Goal: Communication & Community: Answer question/provide support

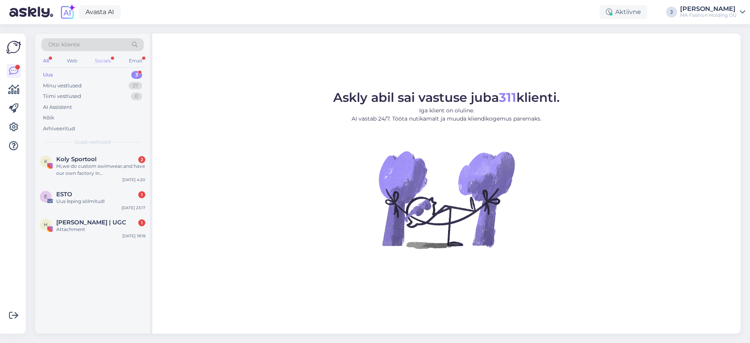
click at [110, 65] on div "Socials" at bounding box center [102, 61] width 19 height 10
click at [116, 175] on div "Hi,we do custom swimwear,and have our own factory in [GEOGRAPHIC_DATA]we can cu…" at bounding box center [100, 170] width 89 height 14
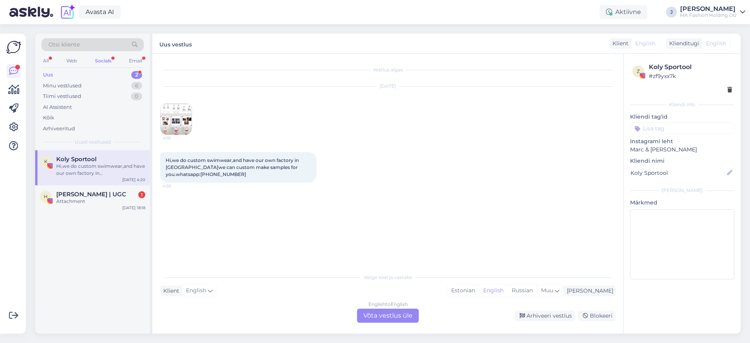
click at [416, 317] on div "English to English Võta vestlus üle" at bounding box center [388, 316] width 62 height 14
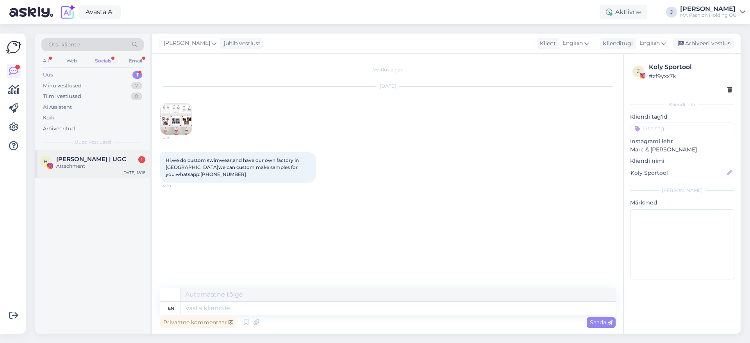
click at [131, 153] on div "H [PERSON_NAME] | UGC 1 Attachment [DATE] 18:18" at bounding box center [92, 164] width 115 height 28
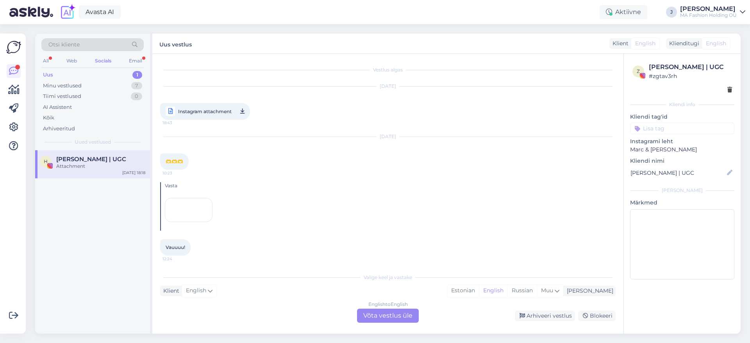
scroll to position [88, 0]
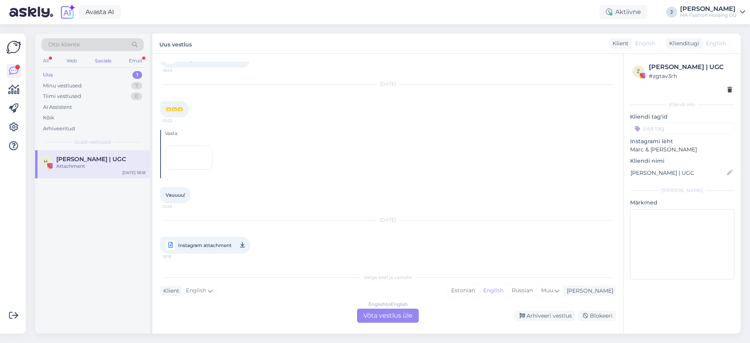
click at [392, 311] on div "English to English Võta vestlus üle" at bounding box center [388, 316] width 62 height 14
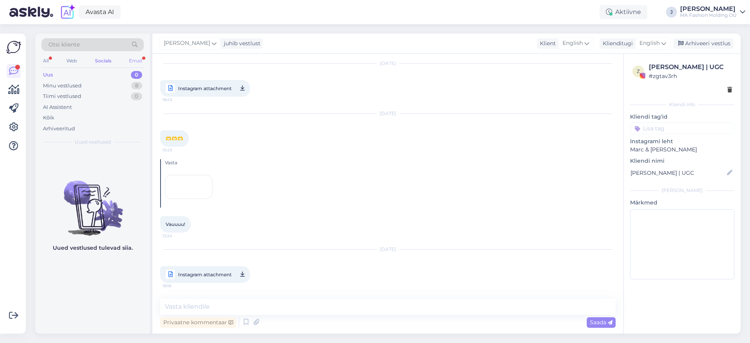
scroll to position [82, 0]
click at [128, 61] on div "Email" at bounding box center [135, 61] width 16 height 10
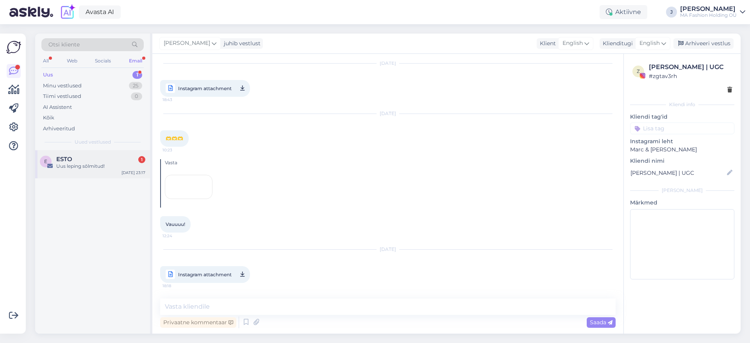
click at [86, 156] on div "ESTO 1" at bounding box center [100, 159] width 89 height 7
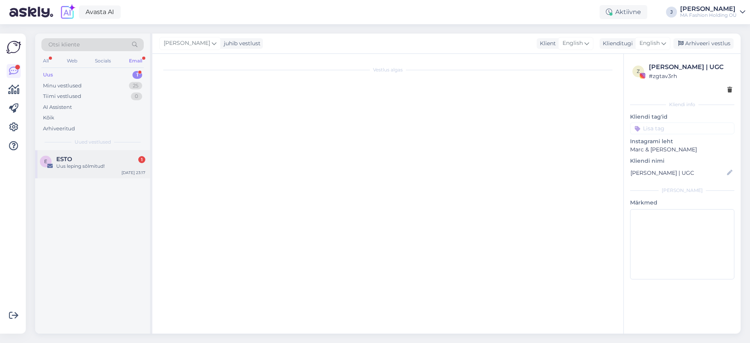
scroll to position [0, 0]
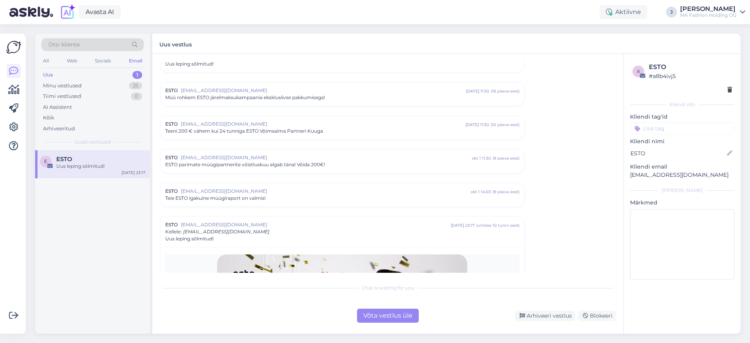
click at [381, 320] on div "Võta vestlus üle" at bounding box center [388, 316] width 62 height 14
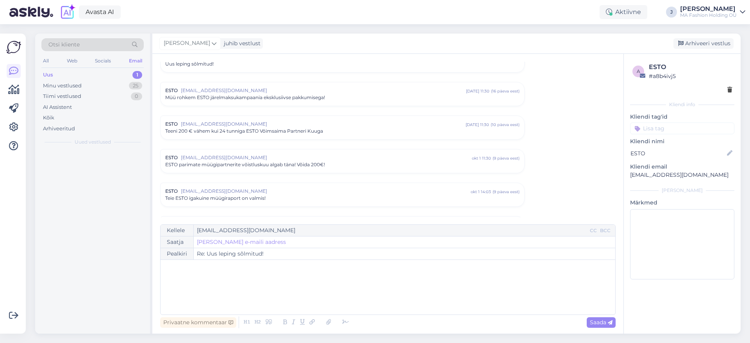
scroll to position [1550, 0]
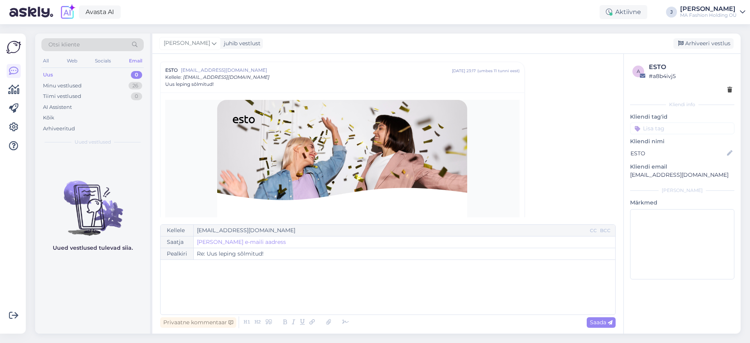
click at [266, 342] on div "Otsi kliente All Web Socials Email Uus 0 Minu vestlused 26 Tiimi vestlused 0 AI…" at bounding box center [390, 183] width 720 height 319
click at [109, 54] on div "Otsi kliente" at bounding box center [92, 47] width 102 height 18
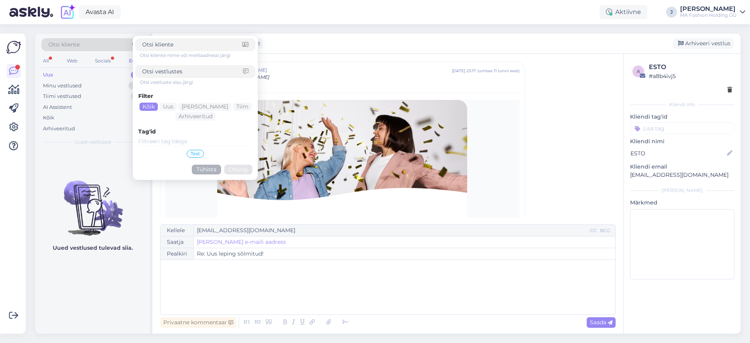
click at [108, 55] on div "Otsi kliente Otsi kliente nime või meiliaadressi järgi Otsi vestluste sisu järg…" at bounding box center [92, 47] width 102 height 18
click at [106, 57] on div "Socials" at bounding box center [102, 61] width 19 height 10
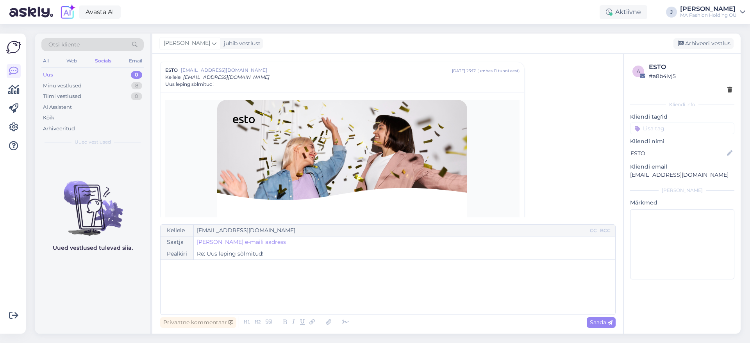
click at [101, 70] on div "Uus 0" at bounding box center [92, 75] width 102 height 11
click at [102, 88] on div "Minu vestlused 8" at bounding box center [92, 85] width 102 height 11
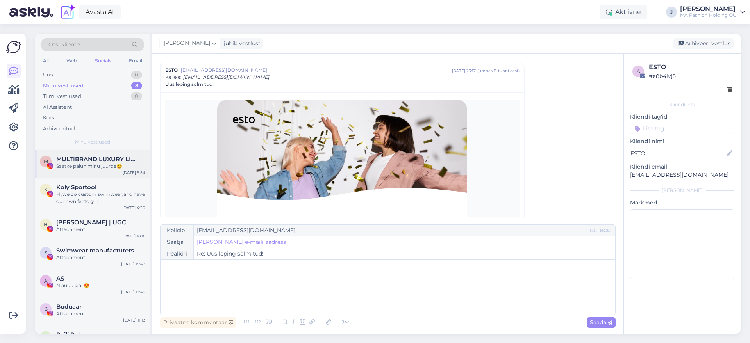
click at [95, 157] on span "MULTIBRAND LUXURY LINGERIE boutique since [DATE]" at bounding box center [96, 159] width 81 height 7
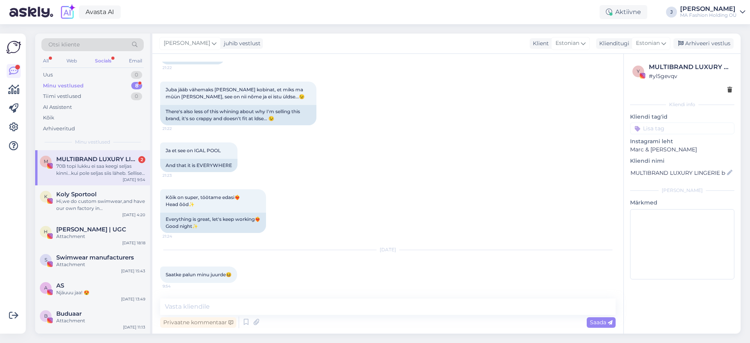
scroll to position [707, 0]
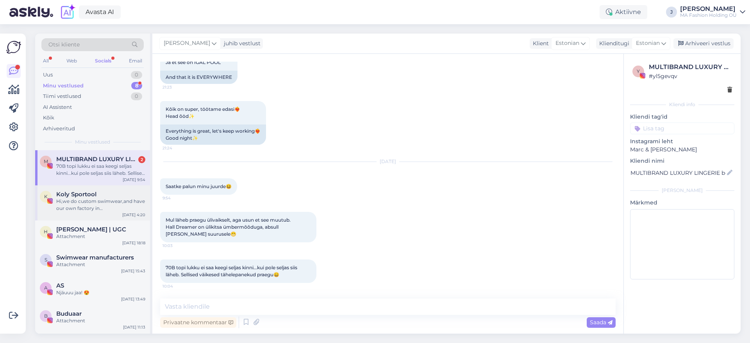
click at [105, 207] on div "Hi,we do custom swimwear,and have our own factory in [GEOGRAPHIC_DATA]we can cu…" at bounding box center [100, 205] width 89 height 14
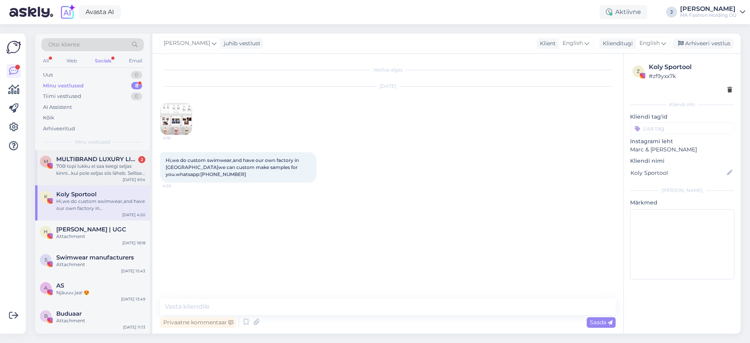
click at [83, 174] on div "70B topi lukku ei saa keegi seljas kinni...kui pole seljas siis läheb. Sellised…" at bounding box center [100, 170] width 89 height 14
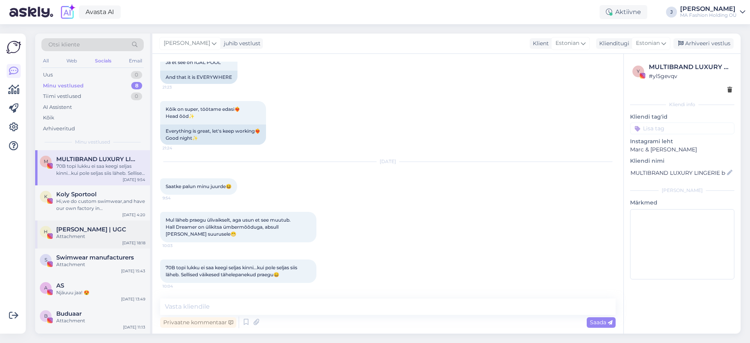
click at [110, 230] on span "[PERSON_NAME] | UGC" at bounding box center [91, 229] width 70 height 7
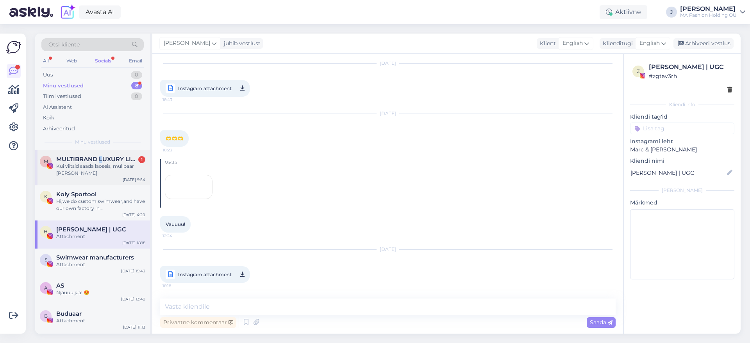
click at [101, 156] on div "M MULTIBRAND LUXURY LINGERIE boutique since [DATE] 1 Kui viitsid saada laoseis,…" at bounding box center [92, 167] width 115 height 35
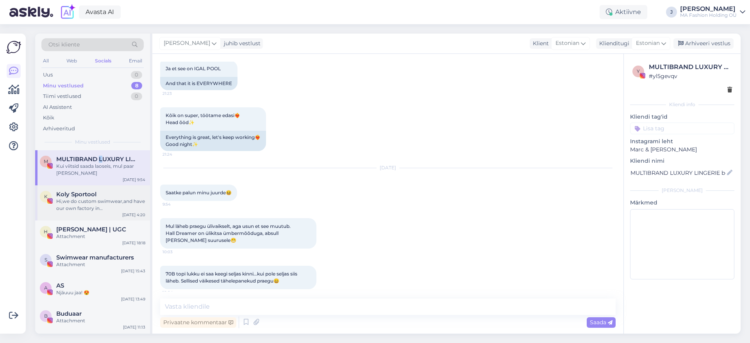
scroll to position [740, 0]
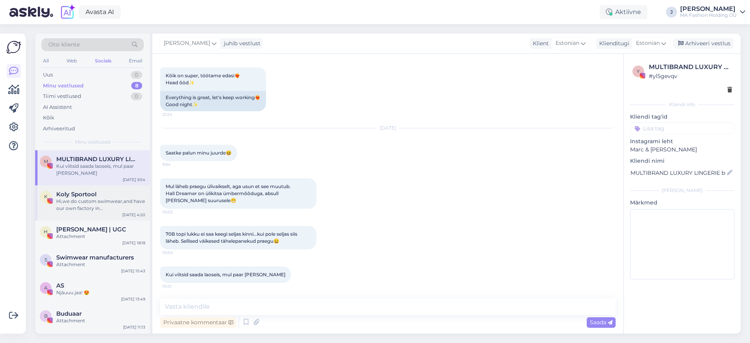
drag, startPoint x: 109, startPoint y: 195, endPoint x: 109, endPoint y: 190, distance: 4.7
click at [109, 194] on div "Koly Sportool" at bounding box center [100, 194] width 89 height 7
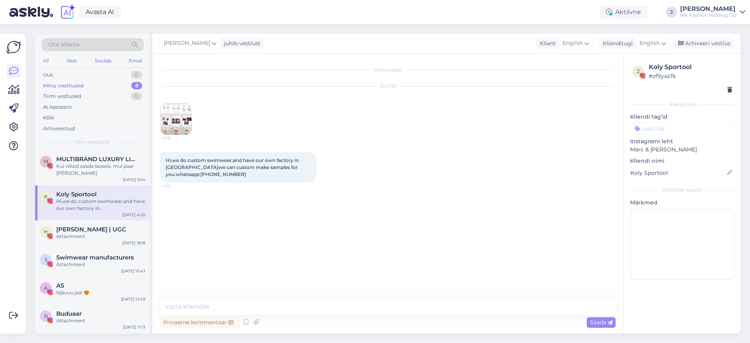
click at [71, 186] on div "K Koly Sportool Hi,we do custom swimwear,and have our own factory in [GEOGRAPHI…" at bounding box center [92, 203] width 115 height 35
click at [72, 177] on div "M MULTIBRAND LUXURY LINGERIE boutique since [DATE] Kui viitsid saada laoseis, m…" at bounding box center [92, 167] width 115 height 35
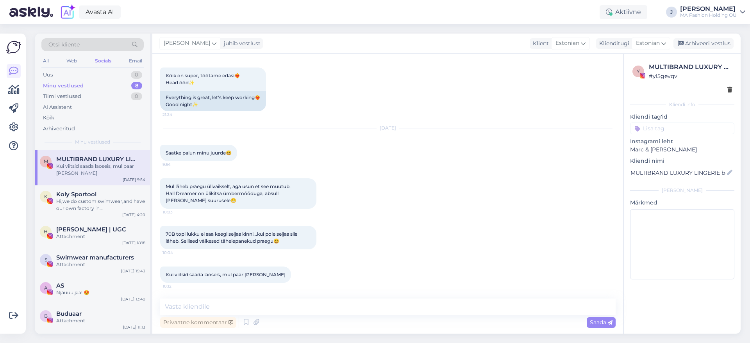
scroll to position [740, 0]
click at [64, 58] on div "All Web Socials Email" at bounding box center [92, 62] width 102 height 12
click at [69, 54] on div "Otsi kliente" at bounding box center [92, 47] width 102 height 18
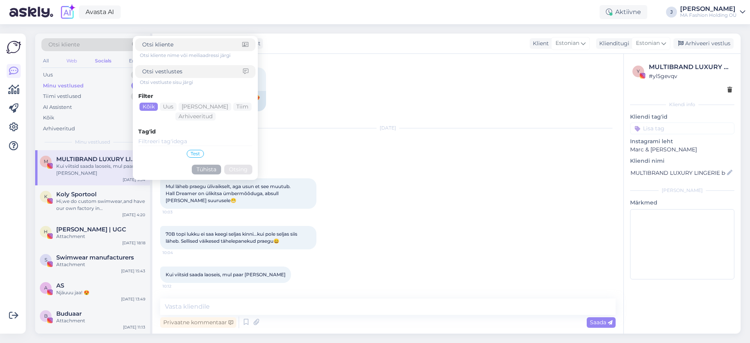
click at [69, 60] on div "Web" at bounding box center [72, 61] width 14 height 10
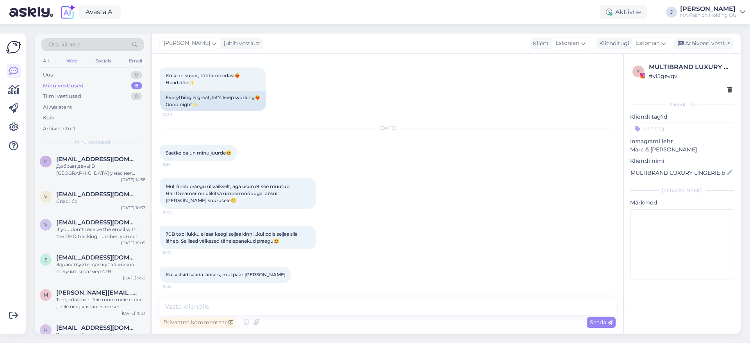
click at [52, 59] on div "All Web Socials Email" at bounding box center [92, 62] width 102 height 12
click at [46, 61] on div "All" at bounding box center [45, 61] width 9 height 10
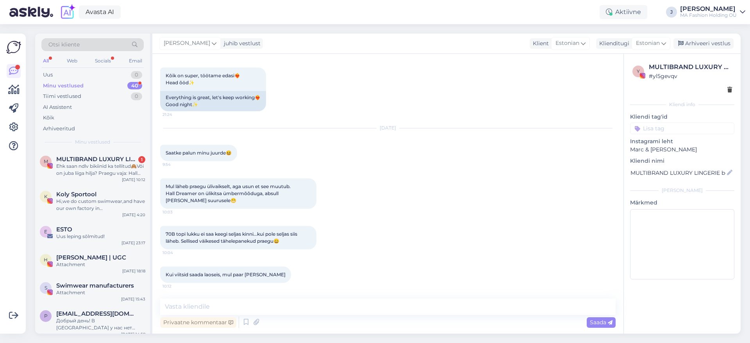
scroll to position [837, 0]
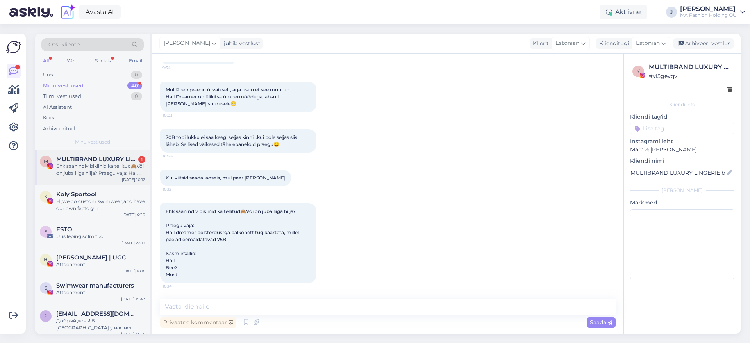
click at [89, 179] on div "M MULTIBRAND LUXURY LINGERIE boutique since [DATE] 1 Ehk saan ndlv bikiinid ka …" at bounding box center [92, 167] width 115 height 35
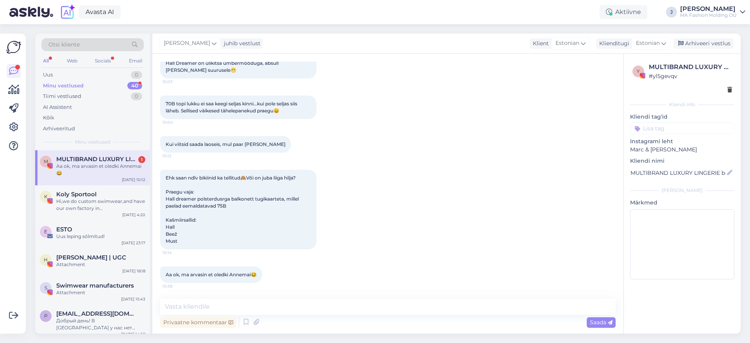
click at [119, 163] on div "Aa ok, ma arvasin et oledki Annemai😂" at bounding box center [100, 170] width 89 height 14
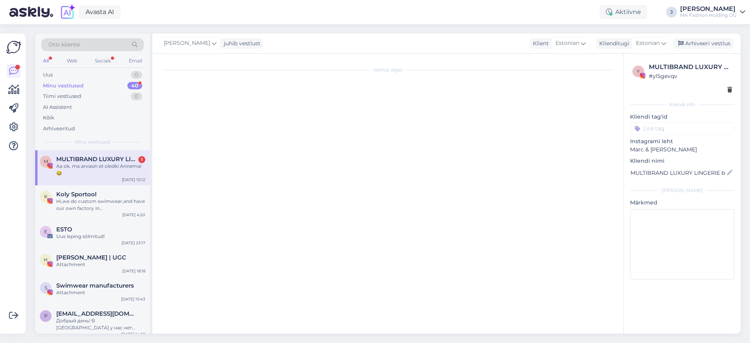
scroll to position [0, 0]
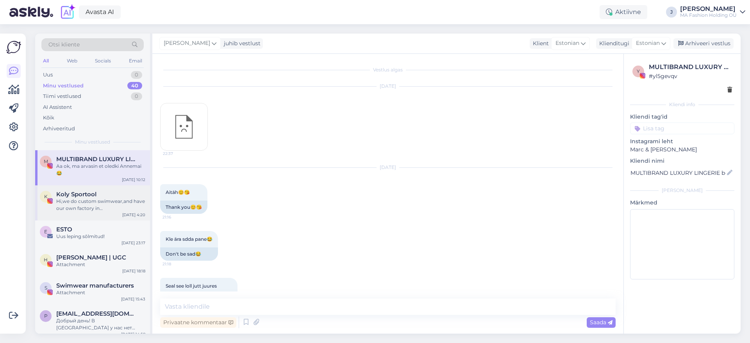
click at [125, 195] on div "Koly Sportool" at bounding box center [100, 194] width 89 height 7
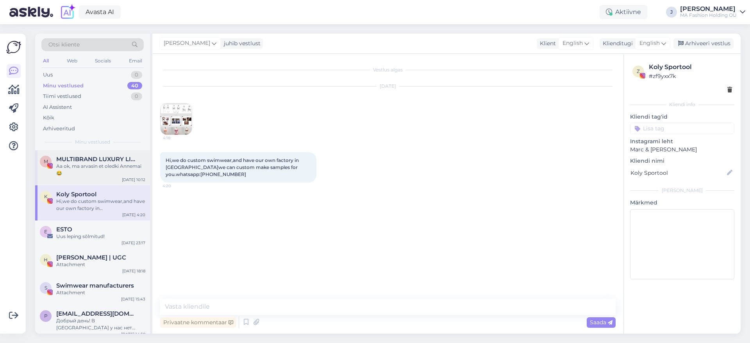
click at [123, 176] on div "Aa ok, ma arvasin et oledki Annemai😂" at bounding box center [100, 170] width 89 height 14
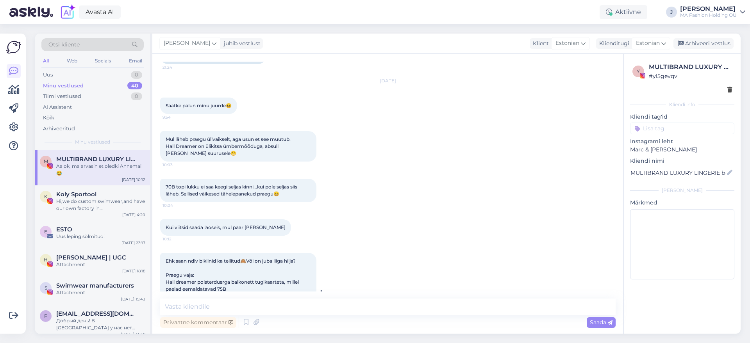
scroll to position [773, 0]
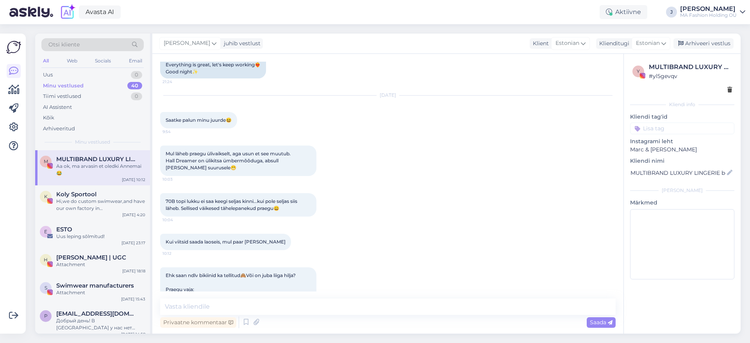
click at [188, 191] on div "Vestlus algas [DATE] 22:37 Oct 7 2025 Aitäh😊😘 21:16 Thank you😊😘 Kle ära sdda pa…" at bounding box center [391, 177] width 463 height 230
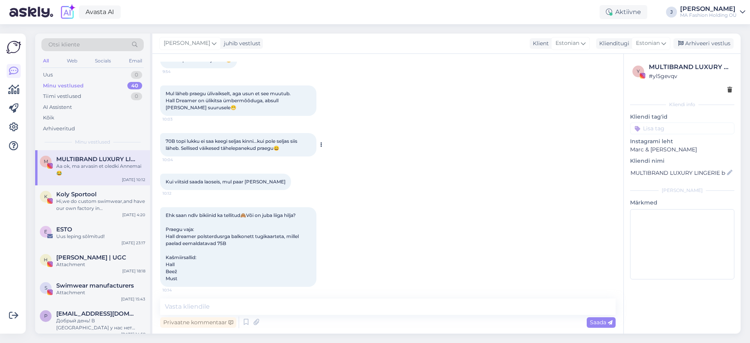
scroll to position [871, 0]
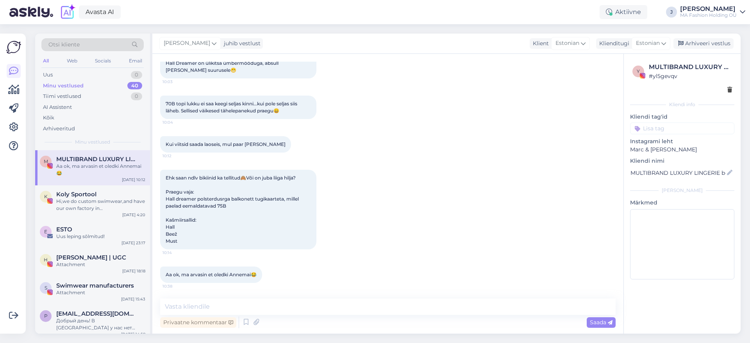
click at [644, 76] on img at bounding box center [642, 75] width 5 height 5
click at [713, 175] on div "MULTIBRAND LUXURY LINGERIE boutique since [DATE]" at bounding box center [682, 173] width 104 height 13
